Goal: Task Accomplishment & Management: Manage account settings

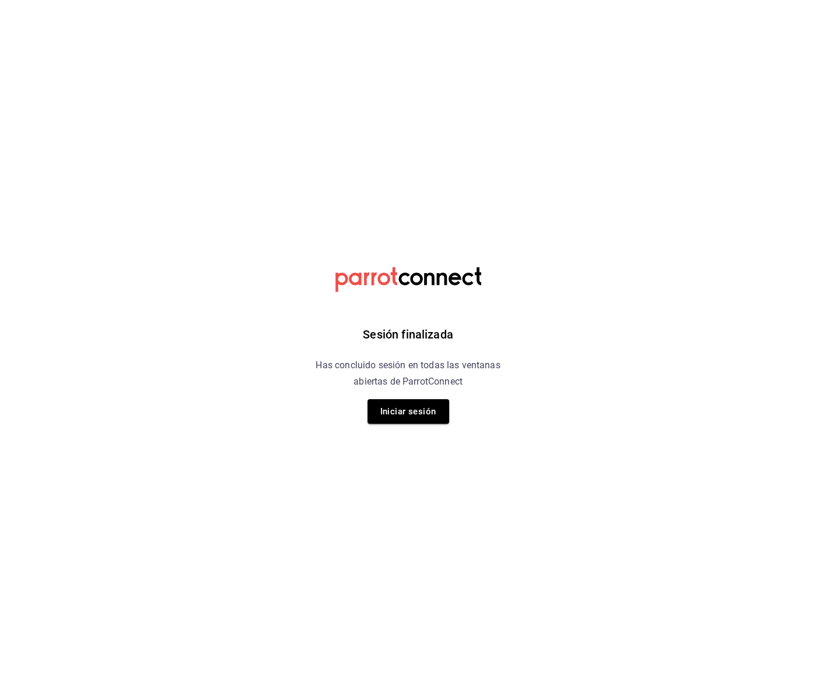
click at [363, 425] on div "Sesión finalizada Has concluido sesión en todas las ventanas abiertas de Parrot…" at bounding box center [408, 345] width 295 height 691
click at [399, 416] on button "Iniciar sesión" at bounding box center [408, 411] width 82 height 24
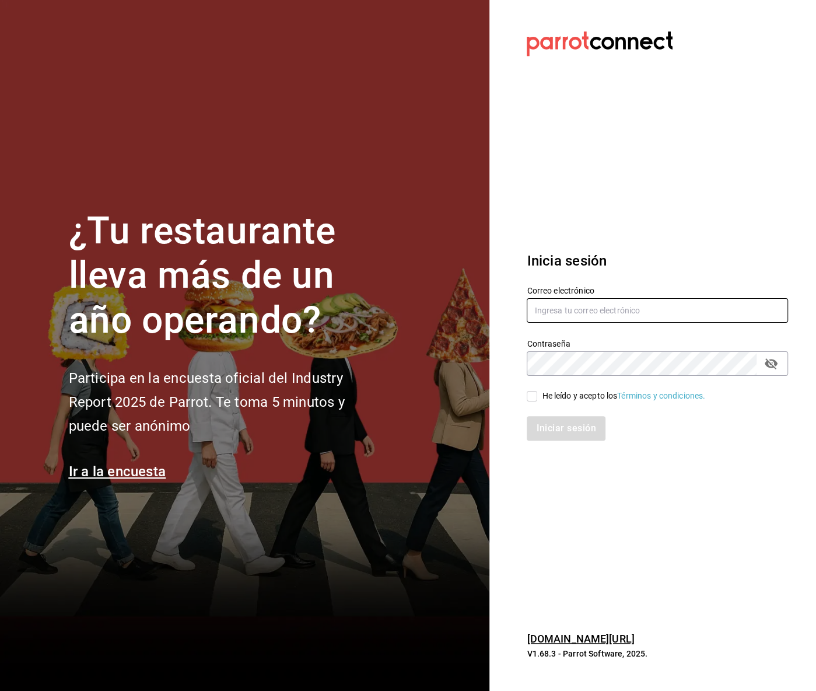
click at [597, 319] on input "text" at bounding box center [657, 310] width 261 height 24
type input "[PERSON_NAME][EMAIL_ADDRESS][DOMAIN_NAME]"
click at [530, 393] on input "He leído y acepto los Términos y condiciones." at bounding box center [532, 396] width 10 height 10
checkbox input "true"
click at [532, 424] on button "Iniciar sesión" at bounding box center [566, 428] width 79 height 24
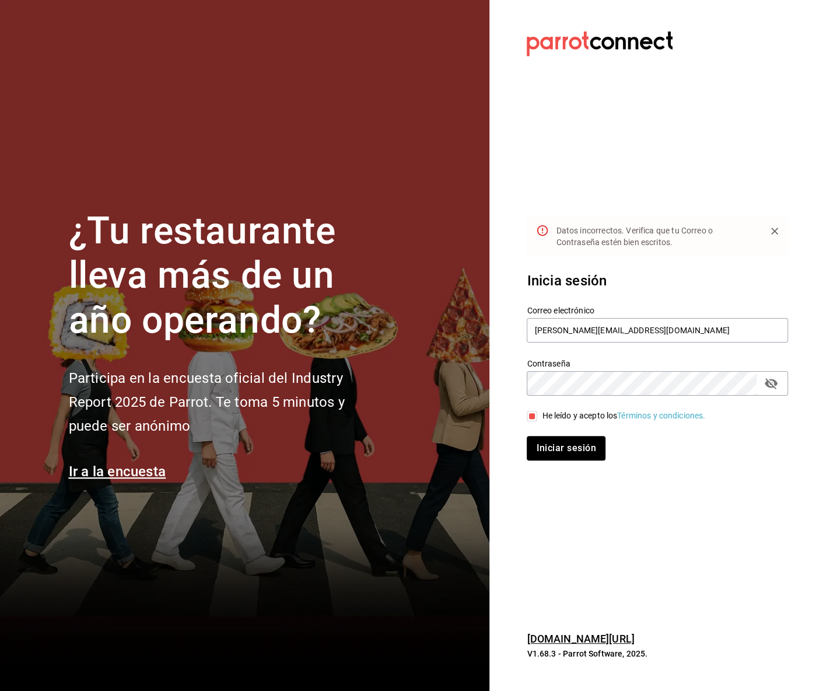
click at [772, 372] on div "Contraseña" at bounding box center [657, 383] width 261 height 24
click at [772, 379] on icon "passwordField" at bounding box center [771, 383] width 13 height 11
click at [527, 436] on button "Iniciar sesión" at bounding box center [566, 448] width 78 height 24
